Goal: Task Accomplishment & Management: Use online tool/utility

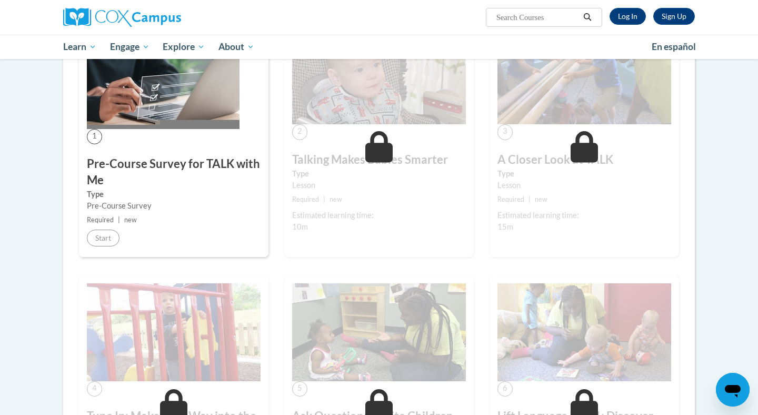
scroll to position [209, 0]
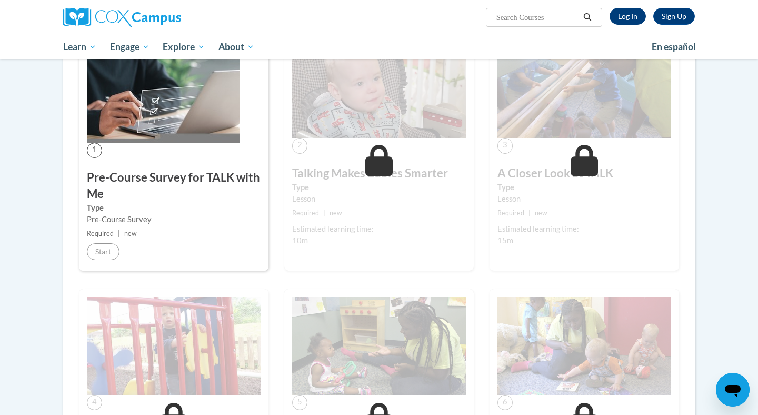
click at [636, 9] on link "Log In" at bounding box center [628, 16] width 36 height 17
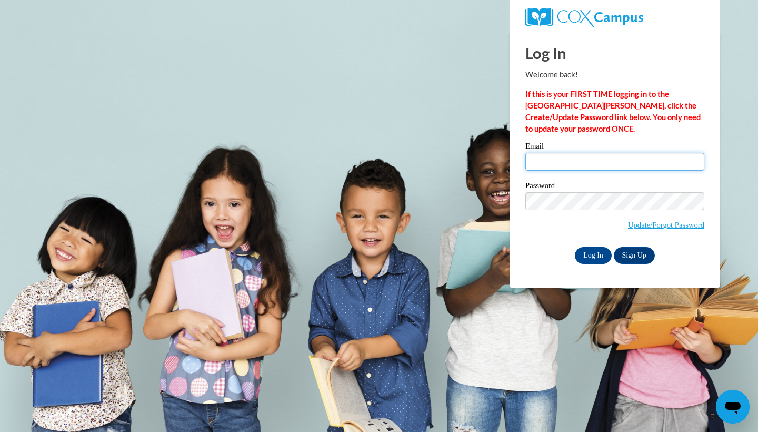
type input "h.amber43@yahoo.com"
click at [599, 258] on input "Log In" at bounding box center [593, 255] width 37 height 17
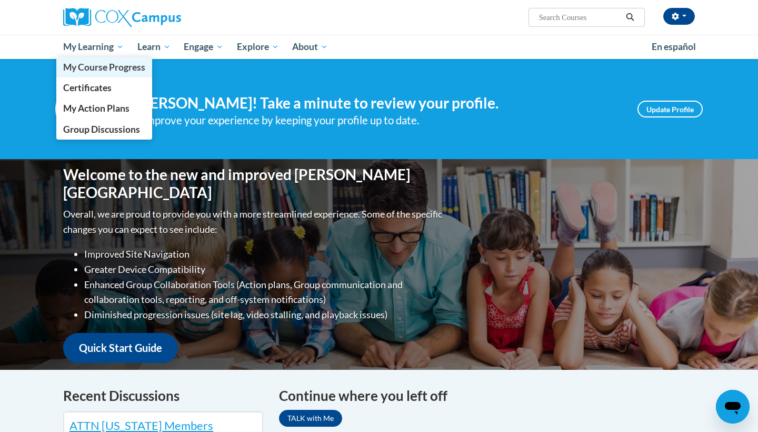
click at [95, 63] on span "My Course Progress" at bounding box center [104, 67] width 82 height 11
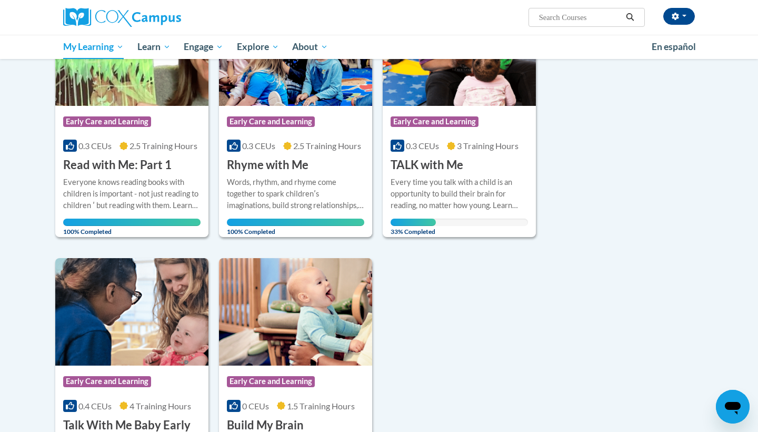
scroll to position [421, 0]
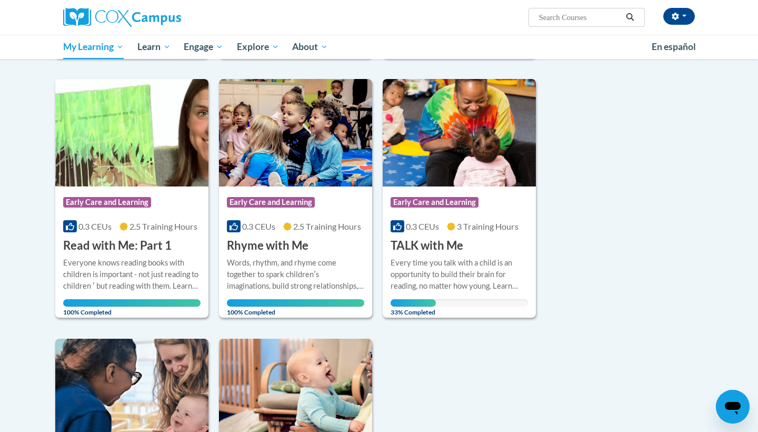
click at [417, 214] on div "Course Category: Early Care and Learning 0.3 CEUs 3 Training Hours COURSE TALK …" at bounding box center [459, 219] width 153 height 67
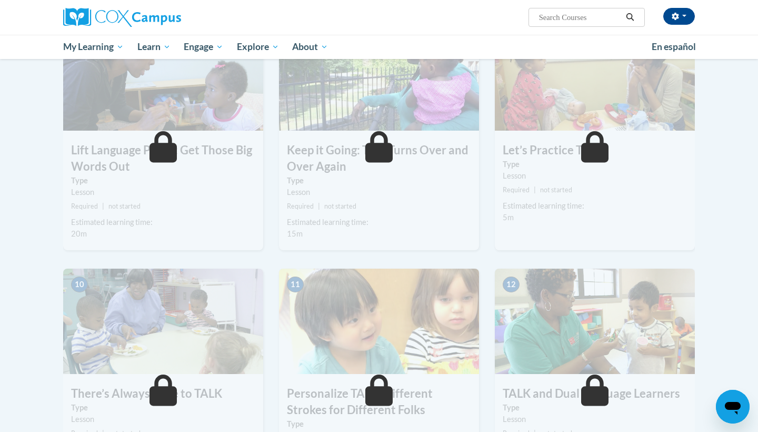
scroll to position [698, 0]
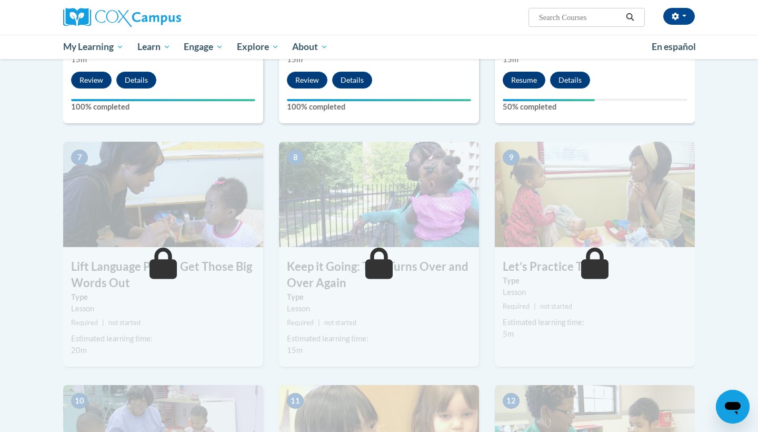
click at [517, 83] on button "Resume" at bounding box center [524, 80] width 43 height 17
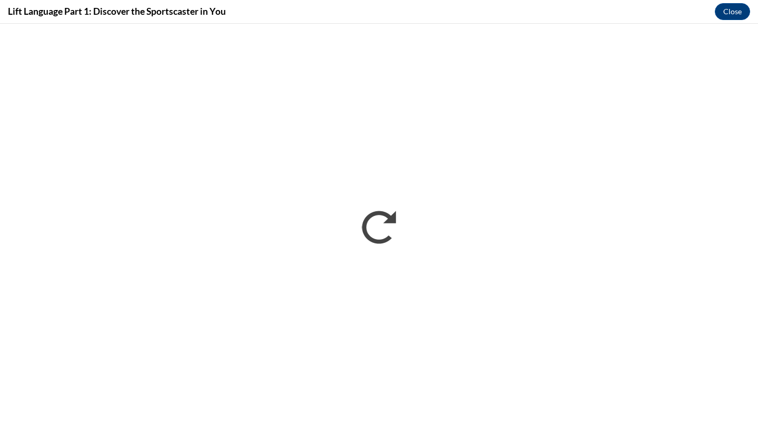
scroll to position [0, 0]
